Goal: Transaction & Acquisition: Subscribe to service/newsletter

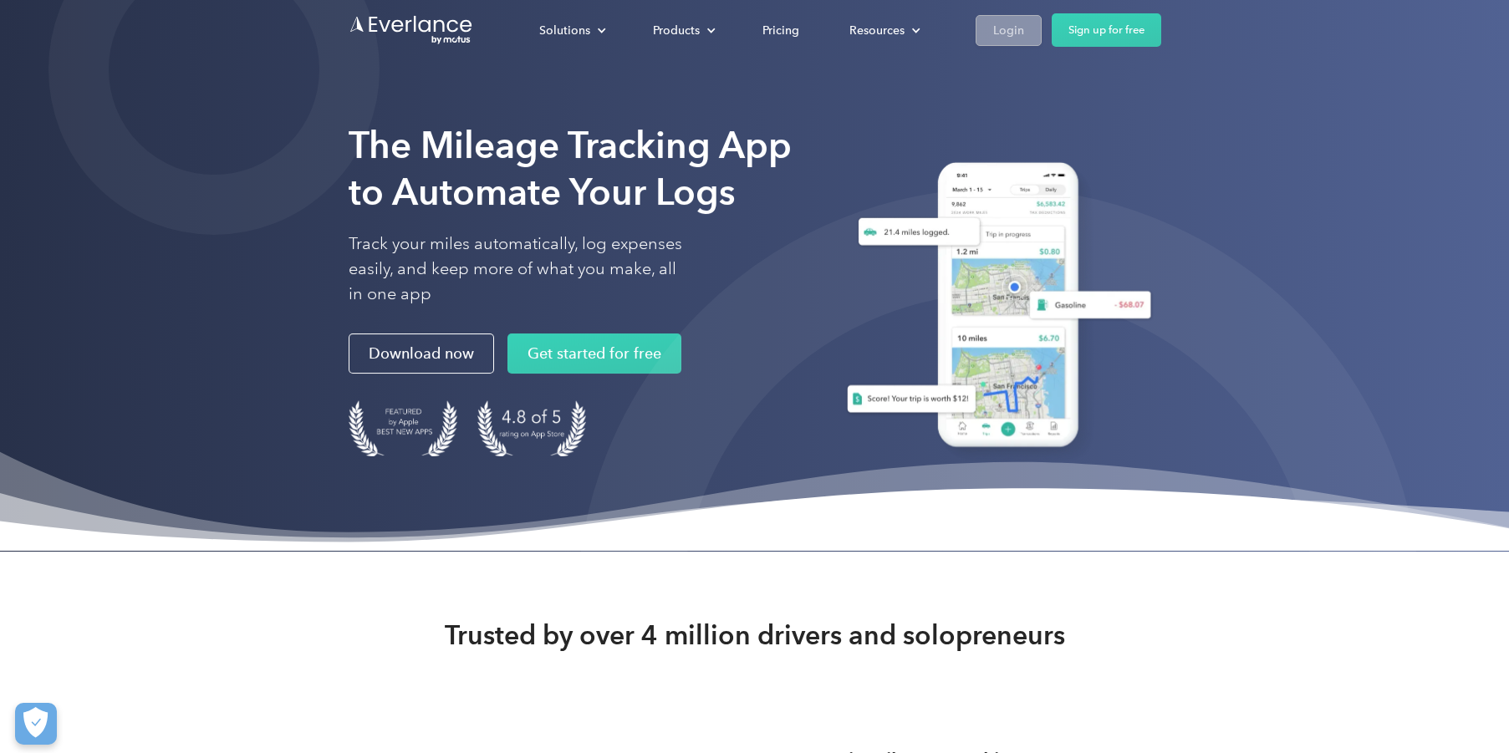
click at [1023, 28] on link "Login" at bounding box center [1009, 30] width 66 height 31
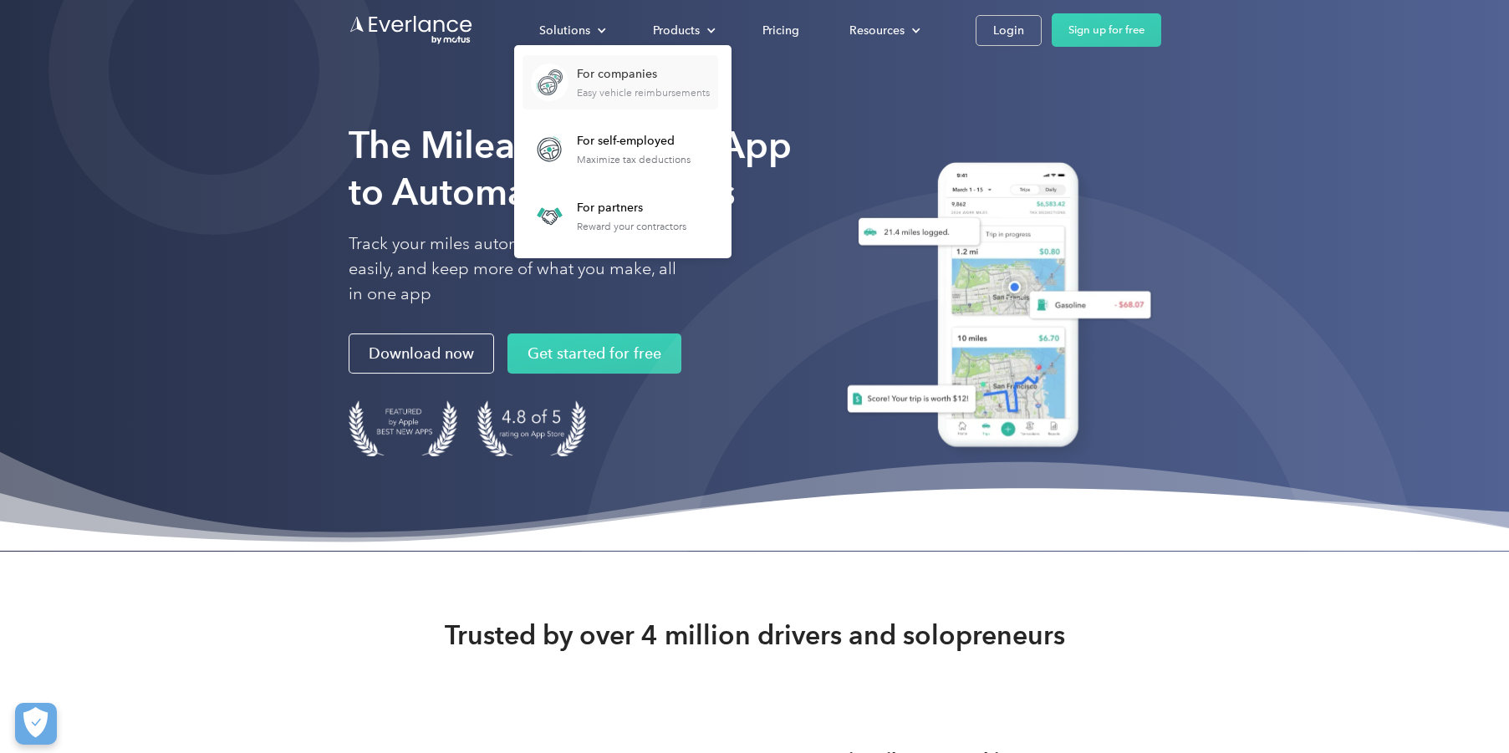
click at [625, 79] on div "For companies" at bounding box center [643, 74] width 133 height 17
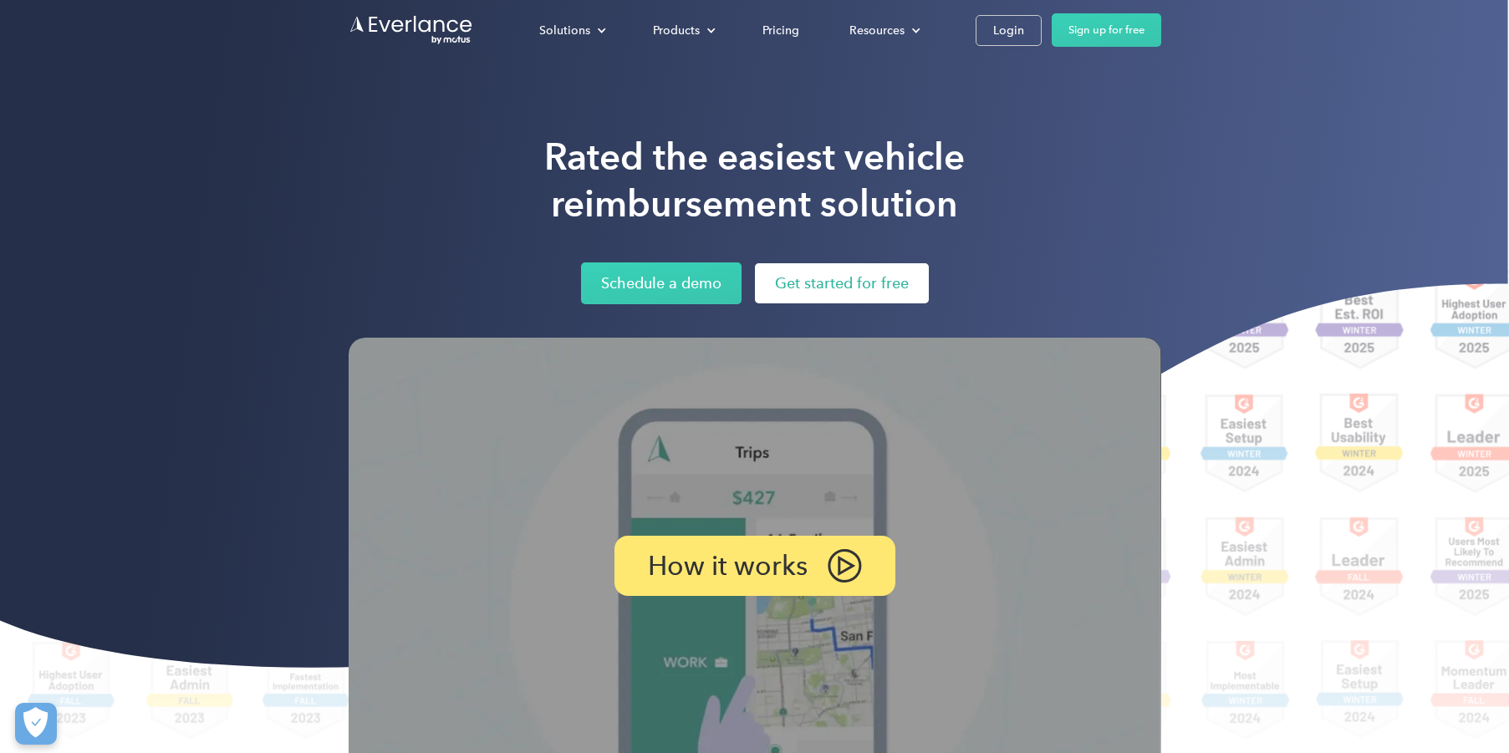
click at [854, 298] on link "Get started for free" at bounding box center [842, 283] width 174 height 40
click at [814, 269] on link "Get started for free" at bounding box center [842, 283] width 174 height 40
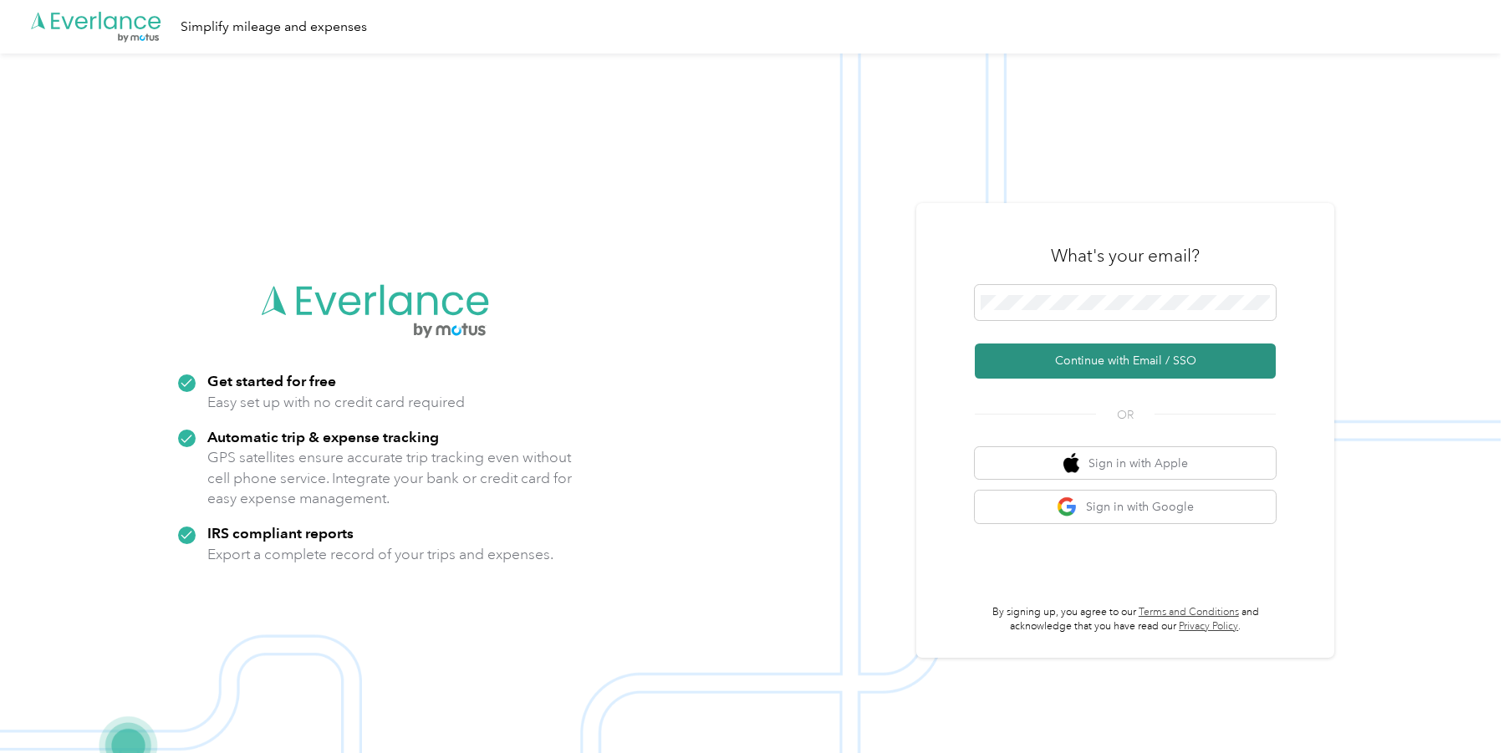
click at [1070, 370] on button "Continue with Email / SSO" at bounding box center [1125, 361] width 301 height 35
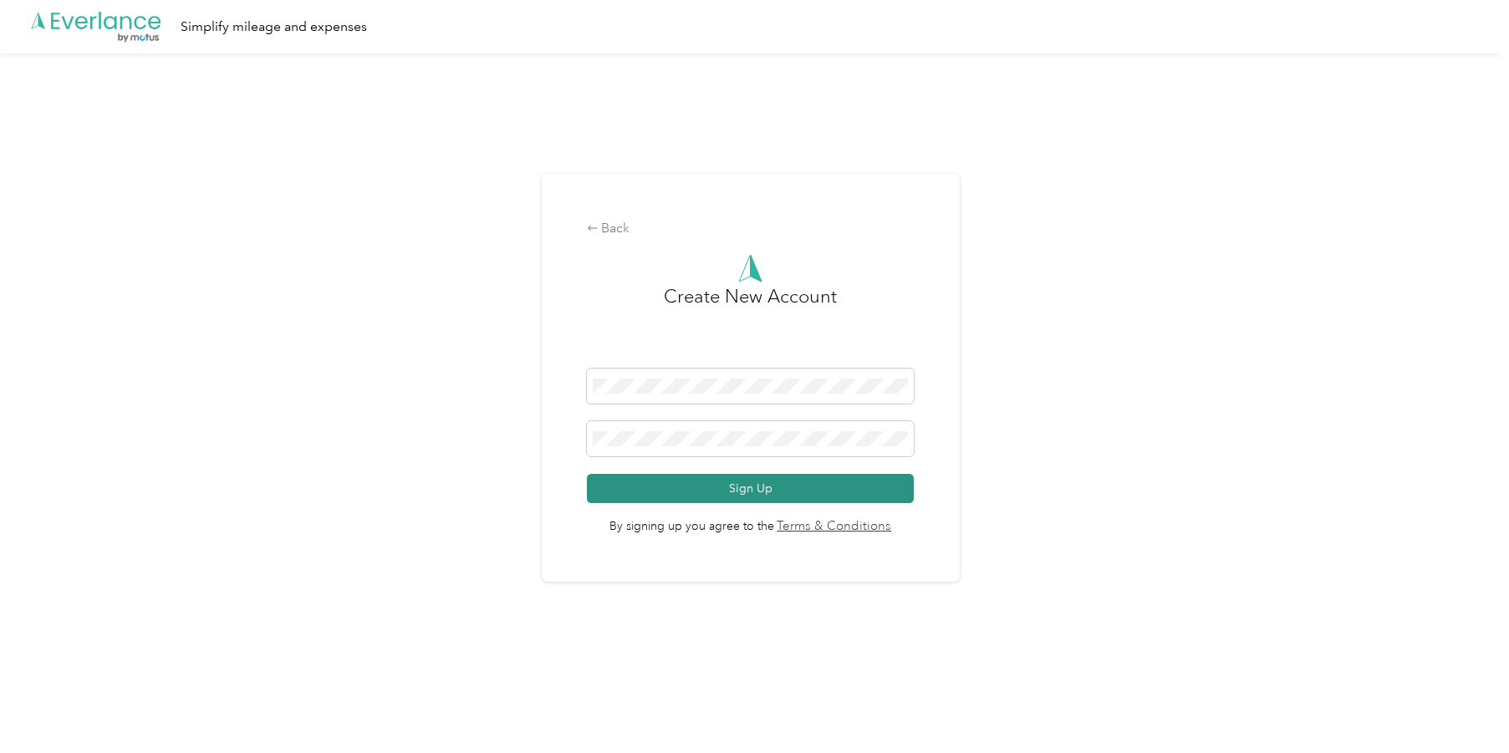
click at [710, 488] on button "Sign Up" at bounding box center [751, 488] width 328 height 29
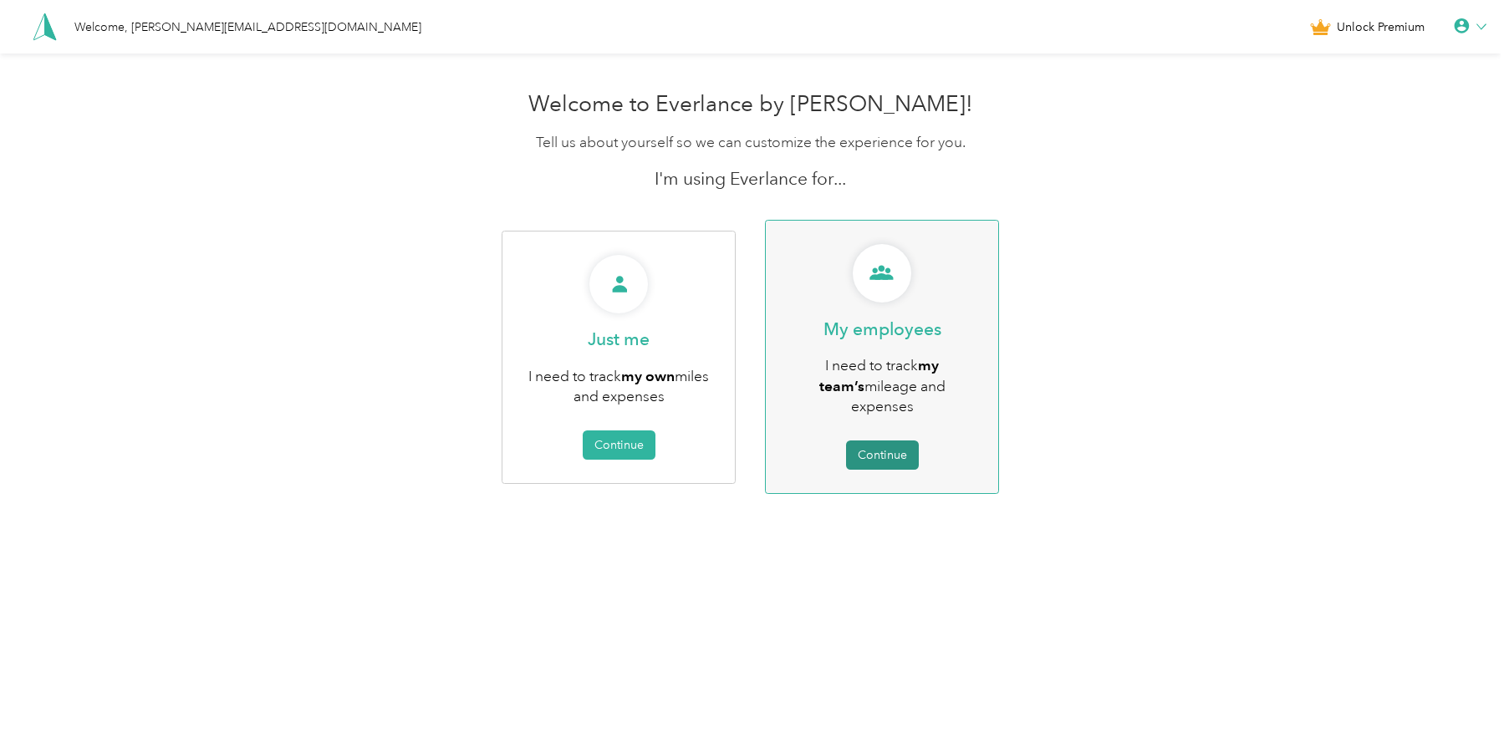
click at [891, 441] on button "Continue" at bounding box center [882, 455] width 73 height 29
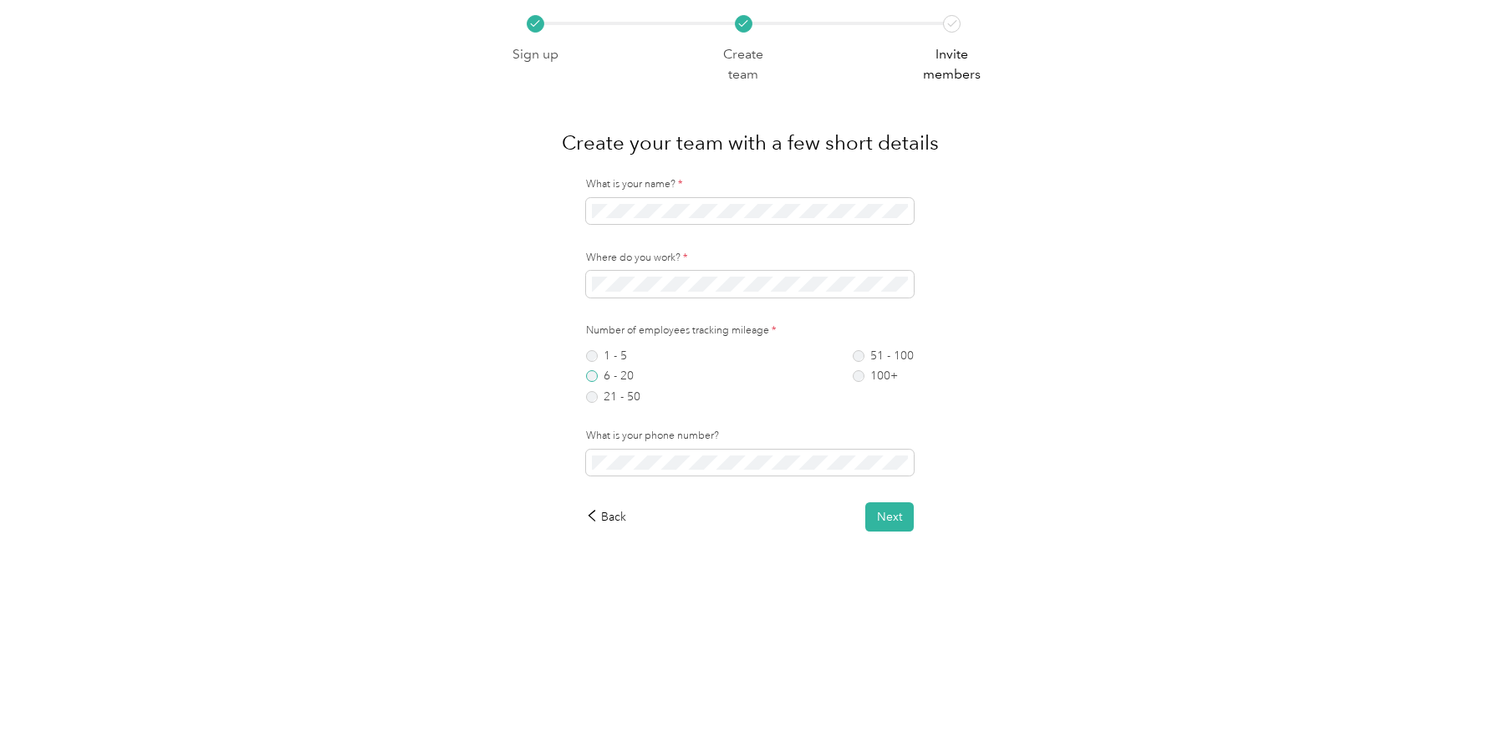
click at [604, 375] on label "6 - 20" at bounding box center [613, 376] width 54 height 12
click at [888, 515] on button "Next" at bounding box center [889, 516] width 48 height 29
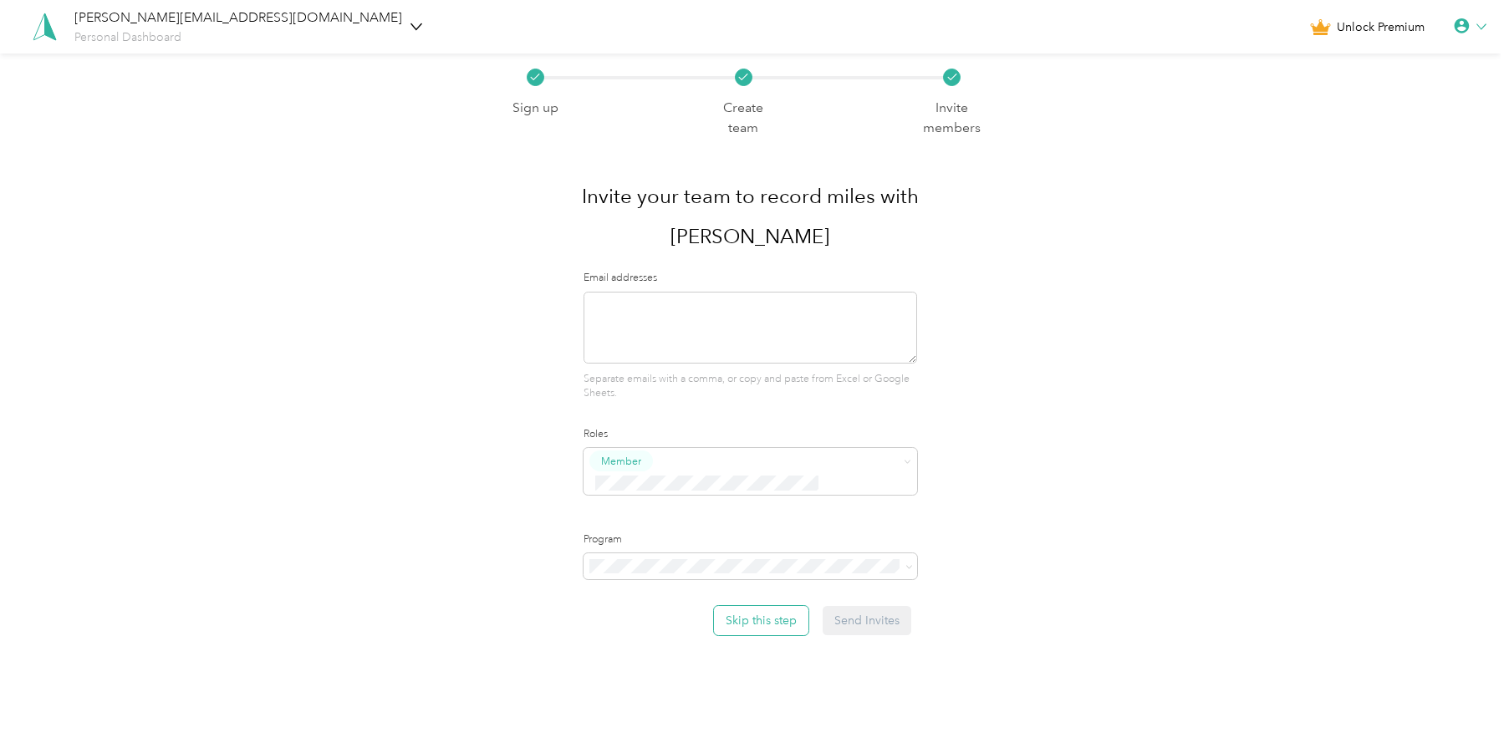
click at [770, 606] on button "Skip this step" at bounding box center [761, 620] width 94 height 29
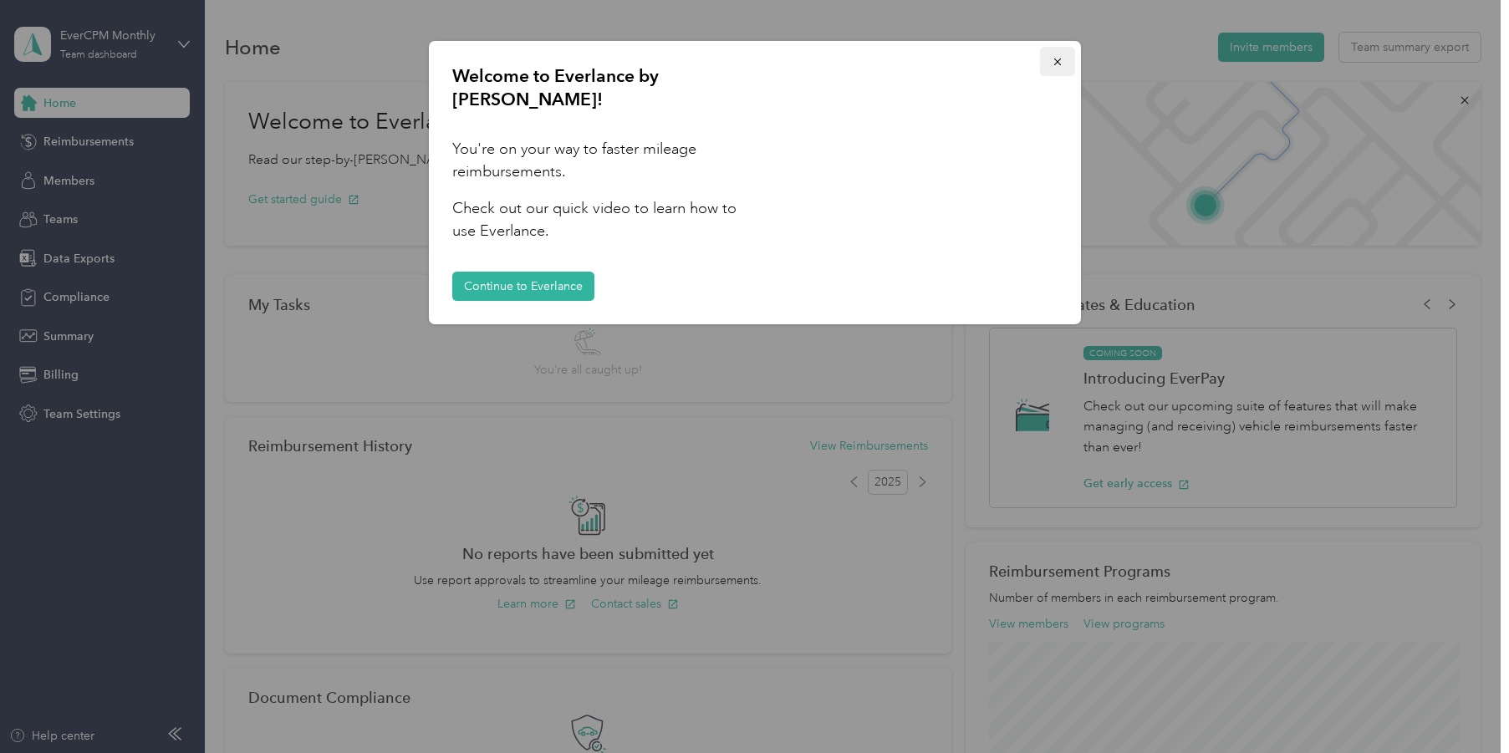
click at [1055, 59] on icon "button" at bounding box center [1058, 62] width 12 height 12
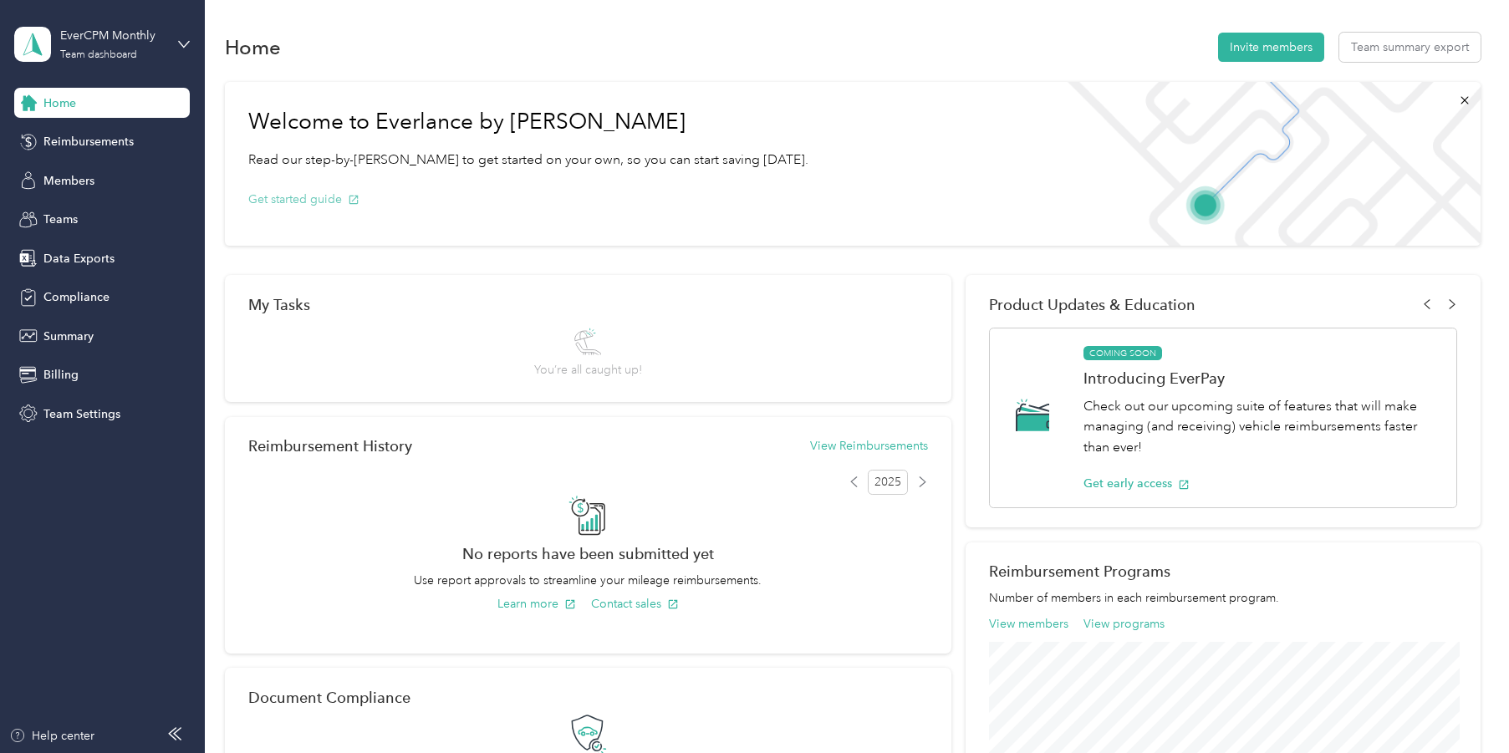
click at [285, 199] on button "Get started guide" at bounding box center [303, 200] width 111 height 18
click at [63, 382] on span "Billing" at bounding box center [60, 375] width 35 height 18
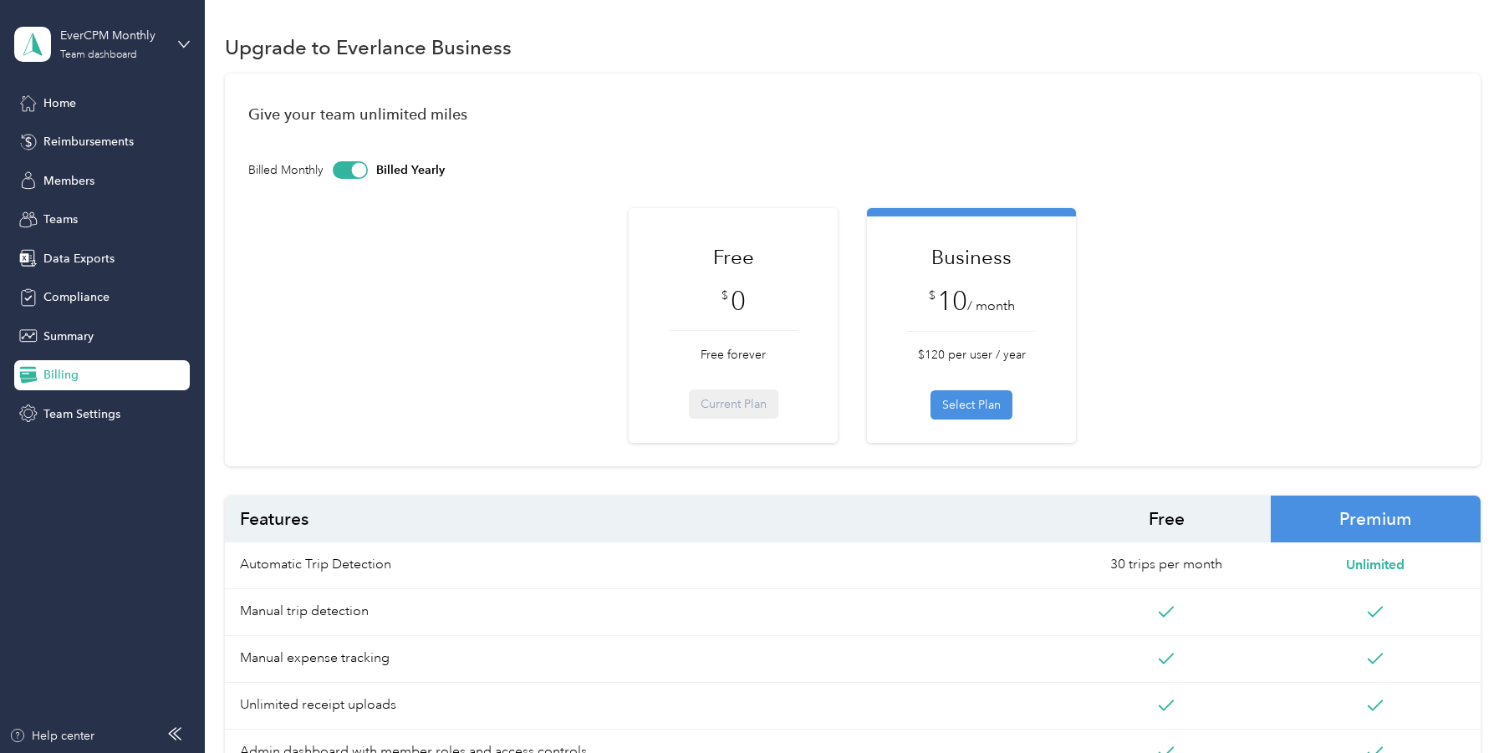
click at [344, 172] on div at bounding box center [350, 170] width 35 height 18
click at [972, 405] on button "Select Plan" at bounding box center [972, 404] width 82 height 29
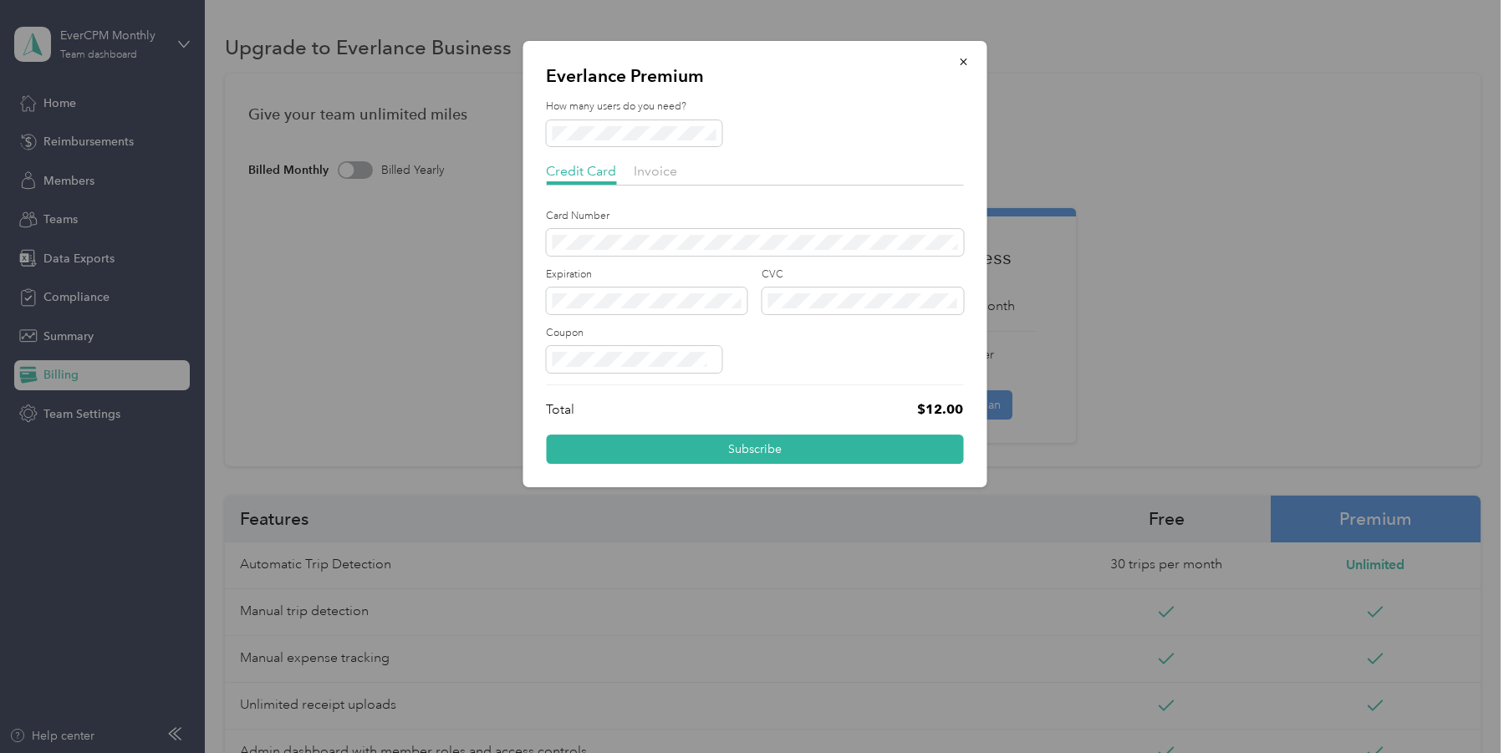
click at [798, 350] on div at bounding box center [754, 359] width 417 height 27
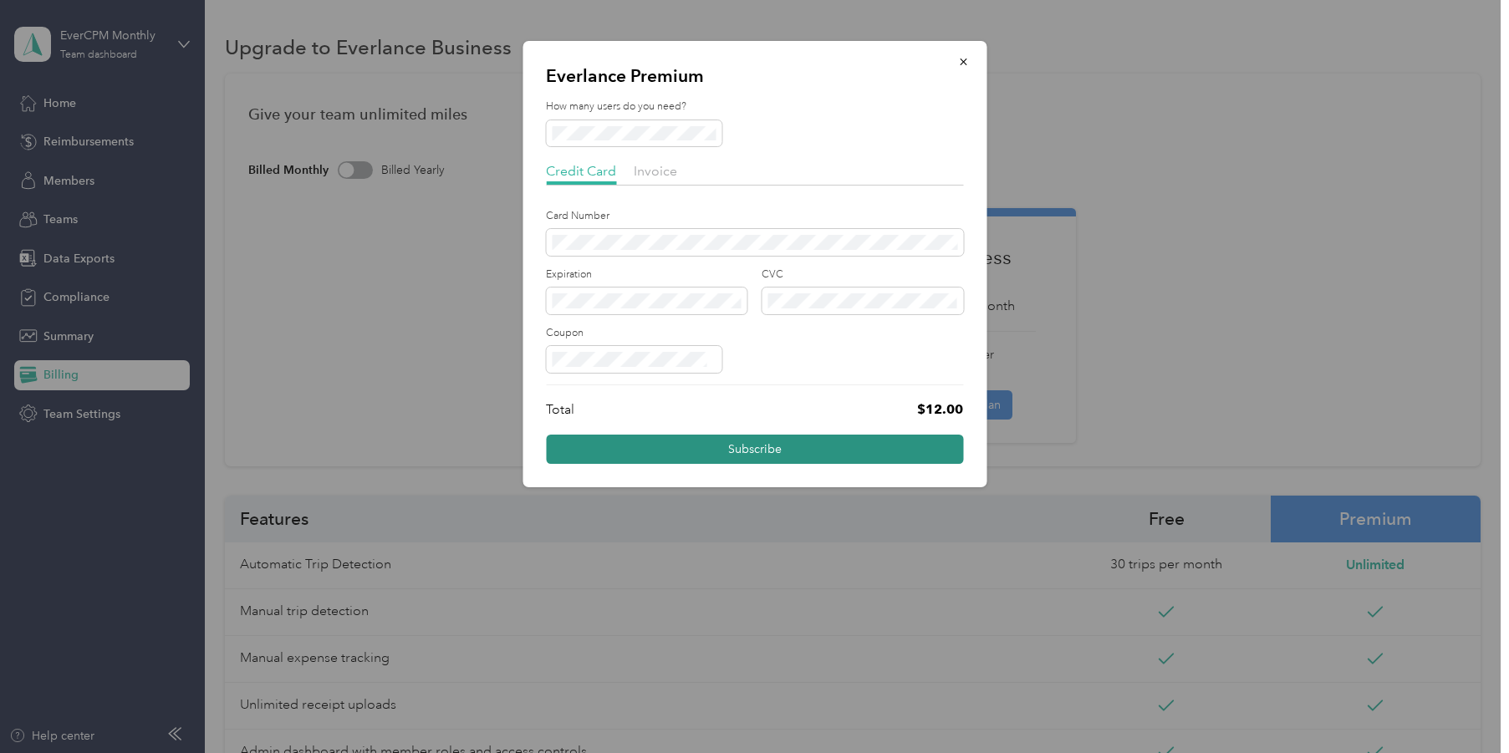
click at [798, 455] on button "Subscribe" at bounding box center [754, 449] width 417 height 29
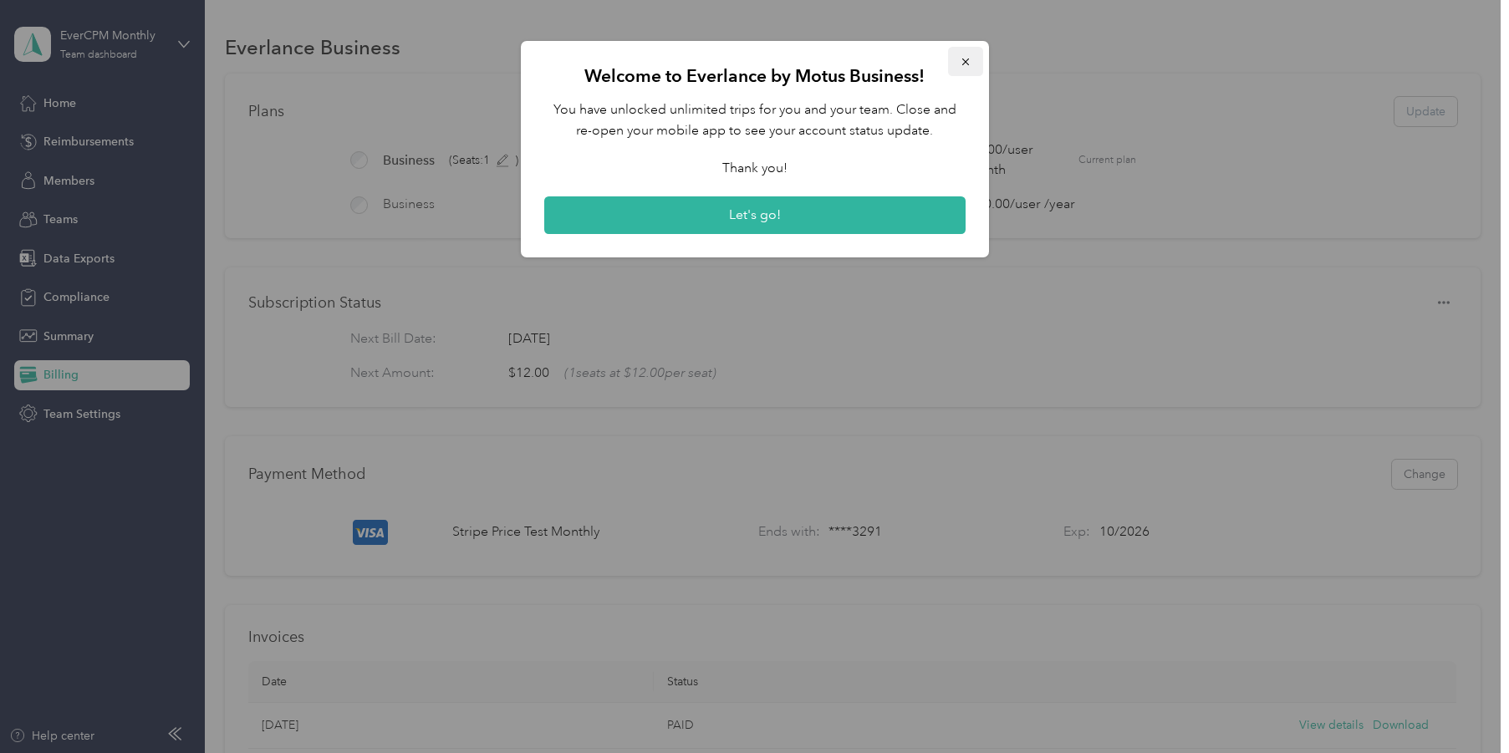
click at [966, 61] on icon "button" at bounding box center [966, 62] width 12 height 12
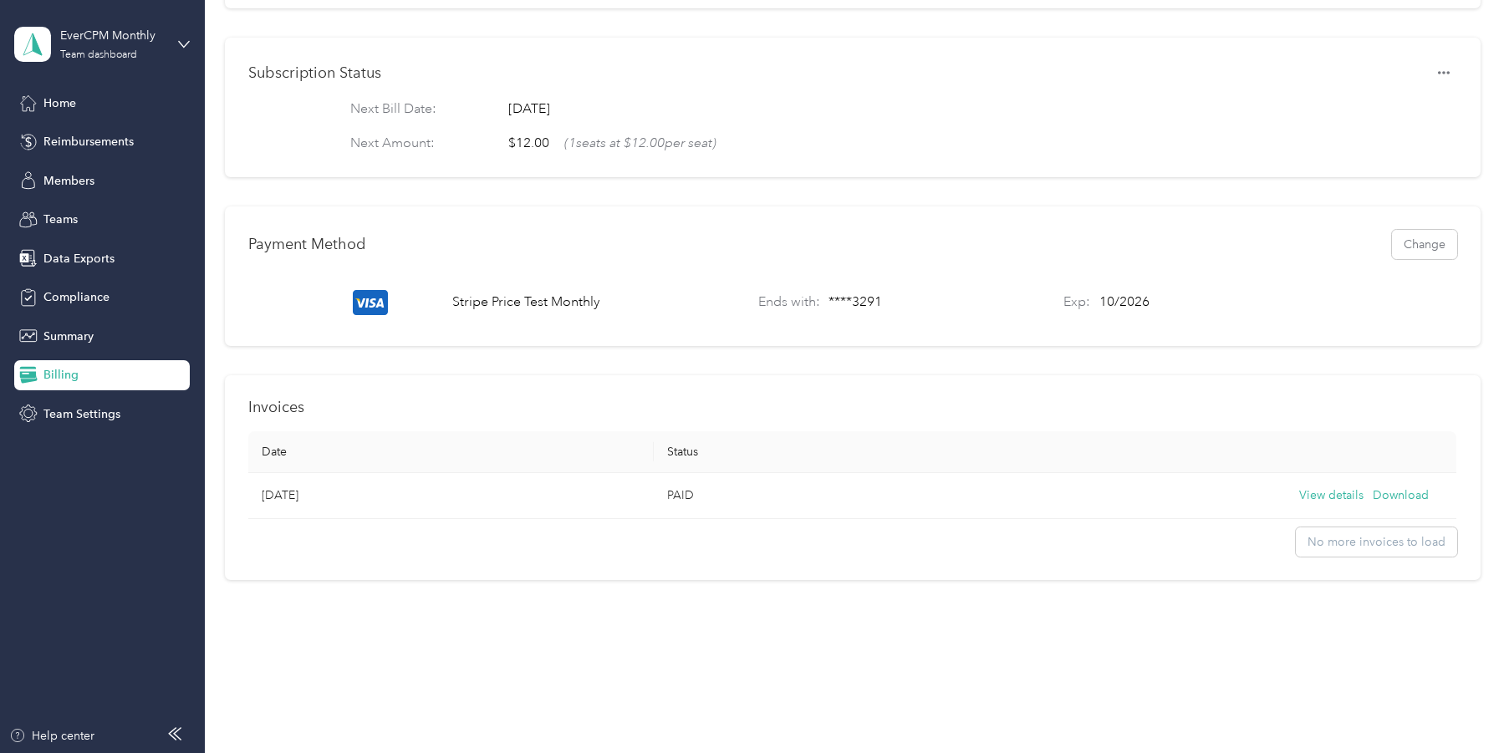
scroll to position [241, 0]
click at [83, 185] on span "Members" at bounding box center [68, 181] width 51 height 18
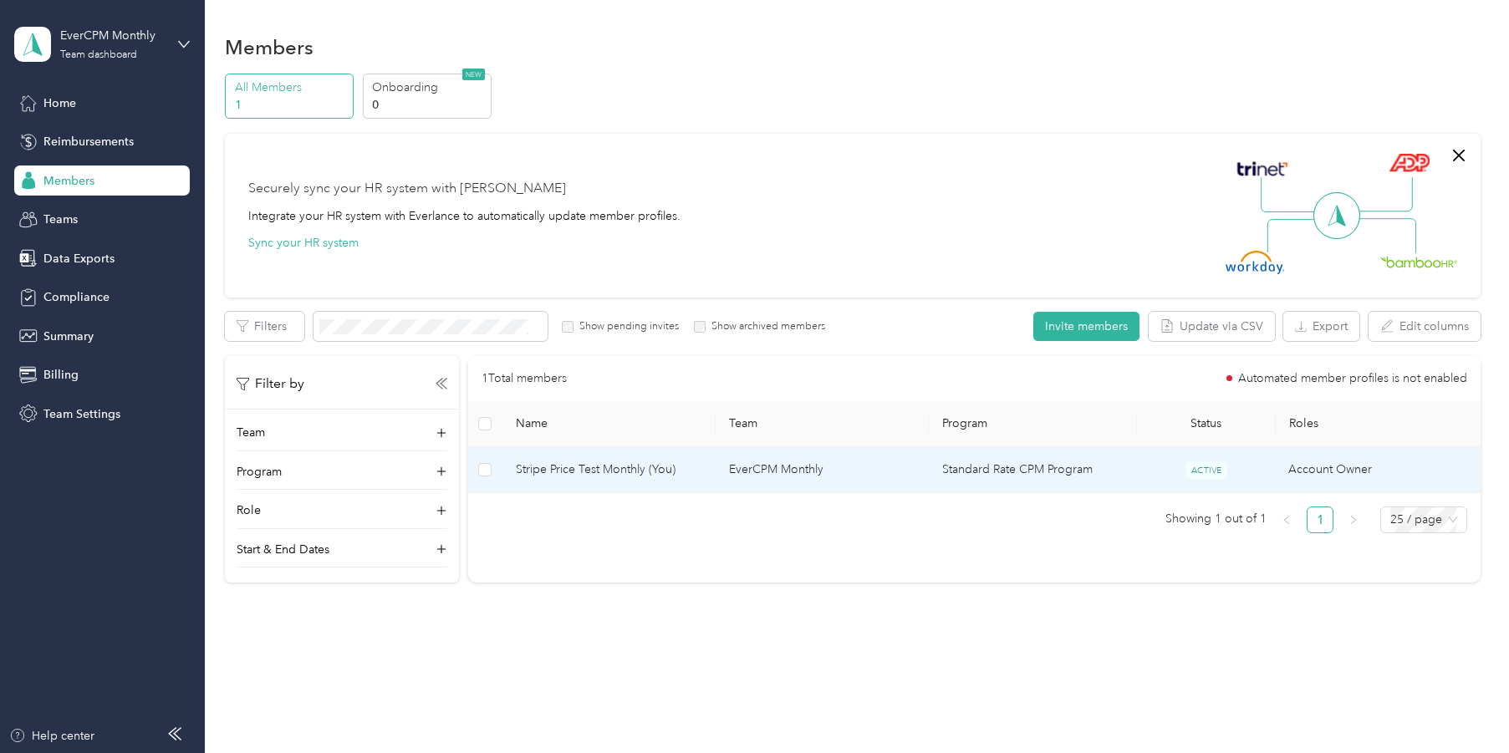
click at [599, 472] on span "Stripe Price Test Monthly (You)" at bounding box center [609, 470] width 186 height 18
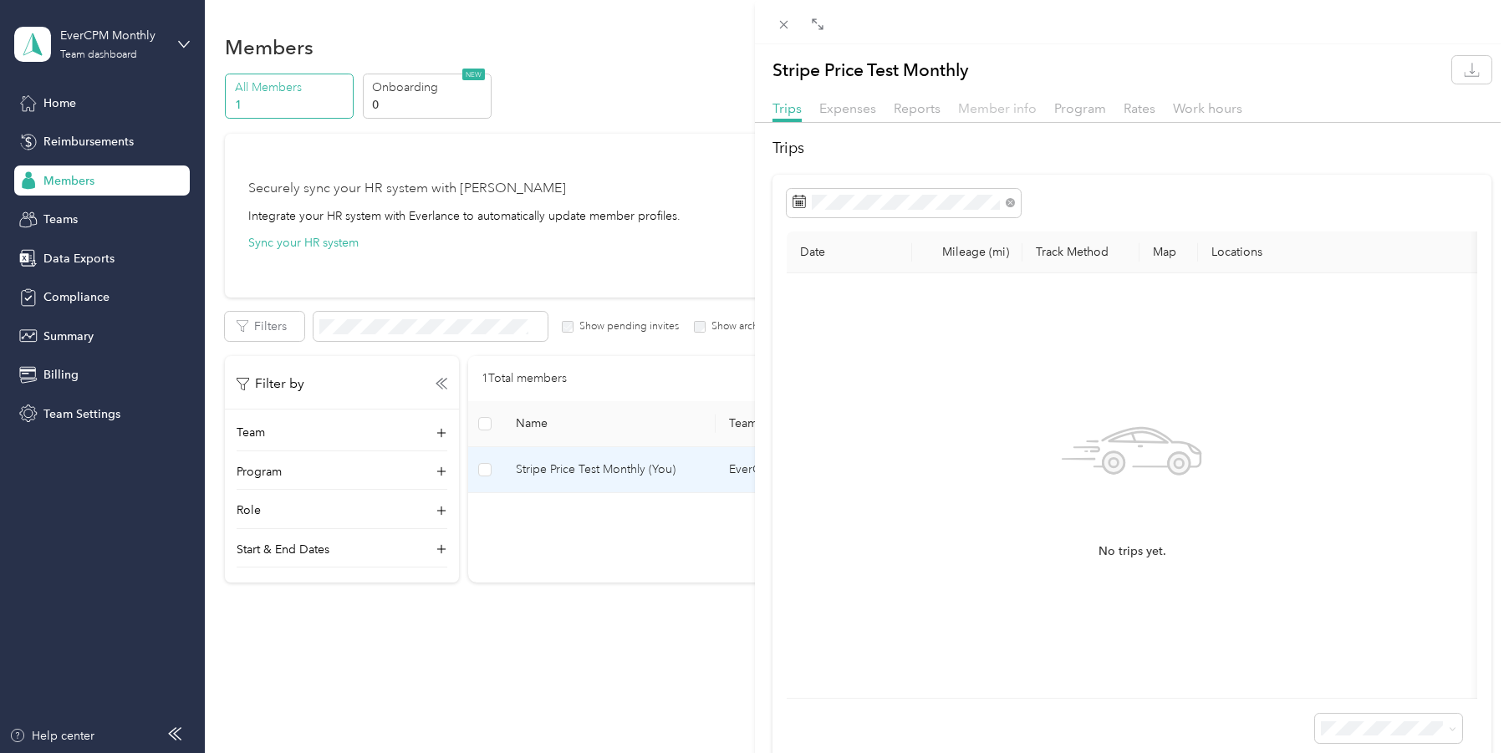
click at [1001, 113] on span "Member info" at bounding box center [997, 108] width 79 height 16
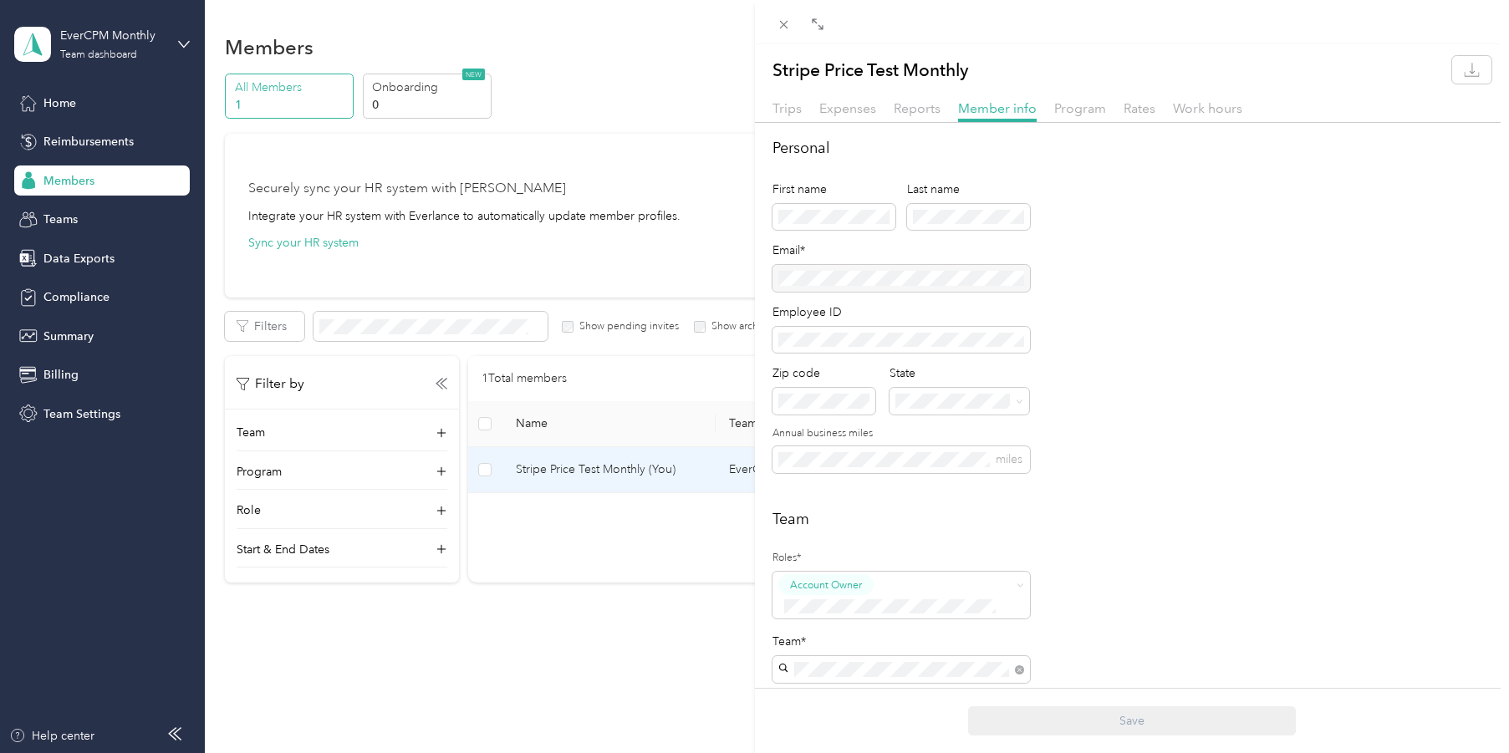
click at [937, 284] on div at bounding box center [902, 278] width 258 height 27
click at [844, 285] on div at bounding box center [902, 278] width 258 height 27
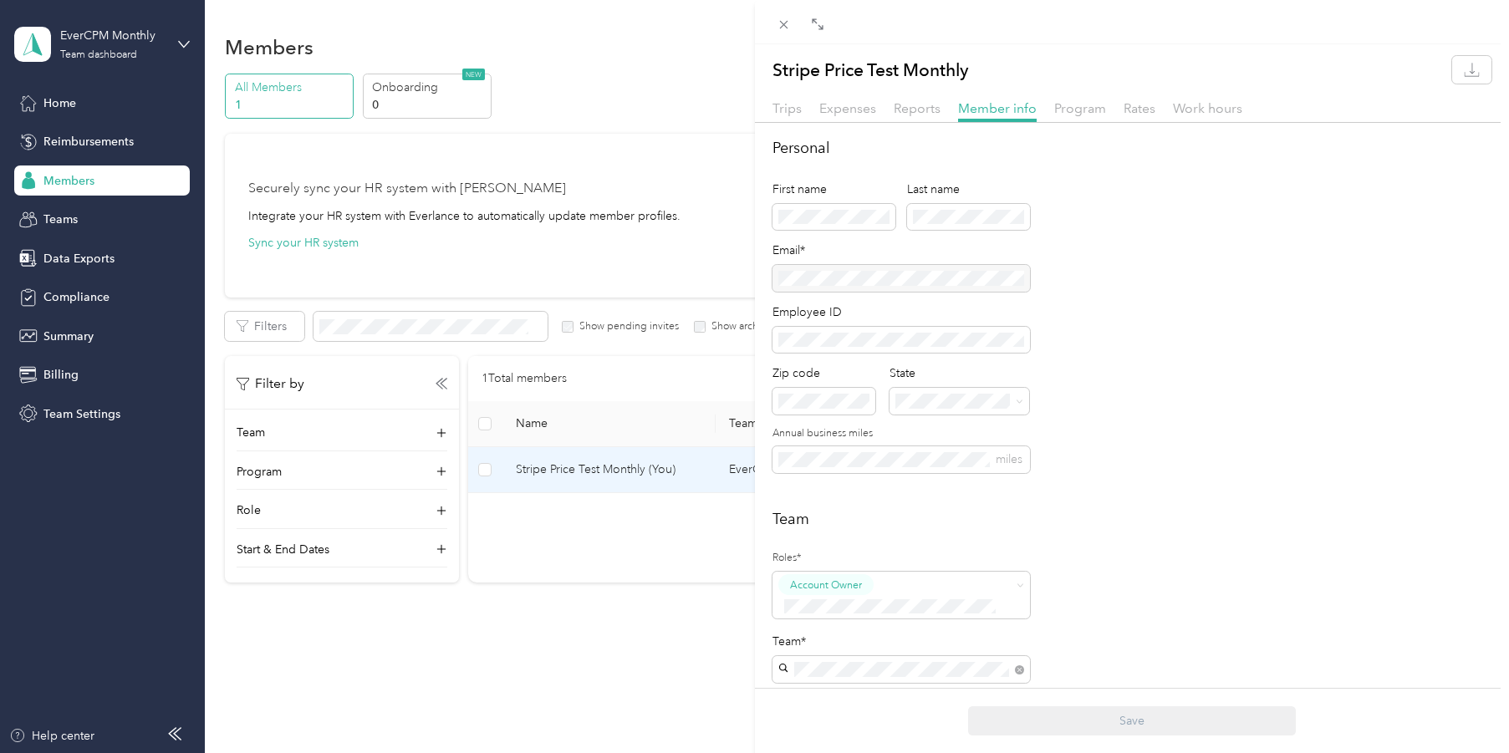
click at [844, 285] on div at bounding box center [902, 278] width 258 height 27
